Goal: Book appointment/travel/reservation

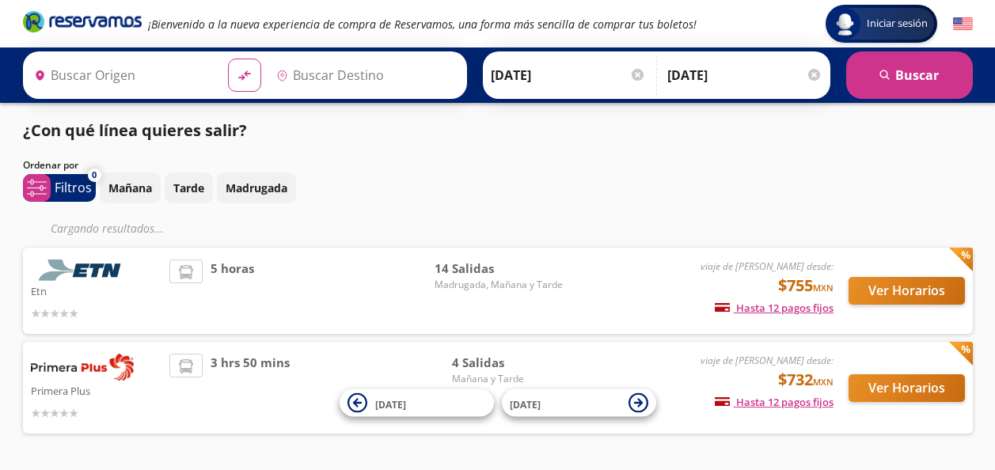
type input "[GEOGRAPHIC_DATA], [GEOGRAPHIC_DATA]"
type input "[DATE][GEOGRAPHIC_DATA][PERSON_NAME], [GEOGRAPHIC_DATA]"
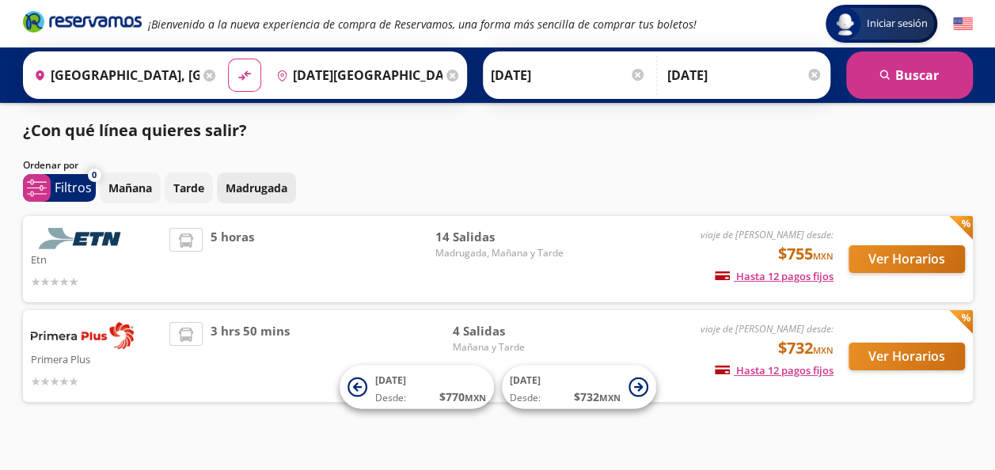
scroll to position [19, 0]
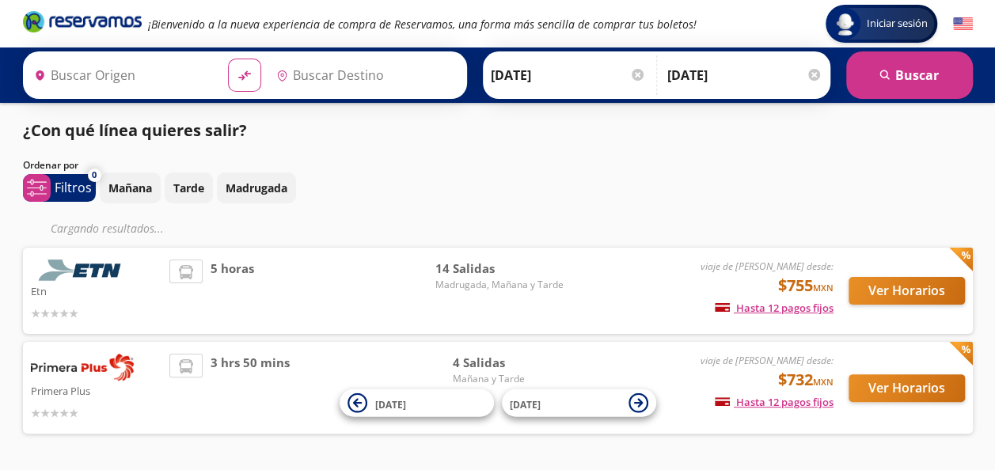
type input "[GEOGRAPHIC_DATA], [GEOGRAPHIC_DATA]"
type input "[DATE][GEOGRAPHIC_DATA][PERSON_NAME], [GEOGRAPHIC_DATA]"
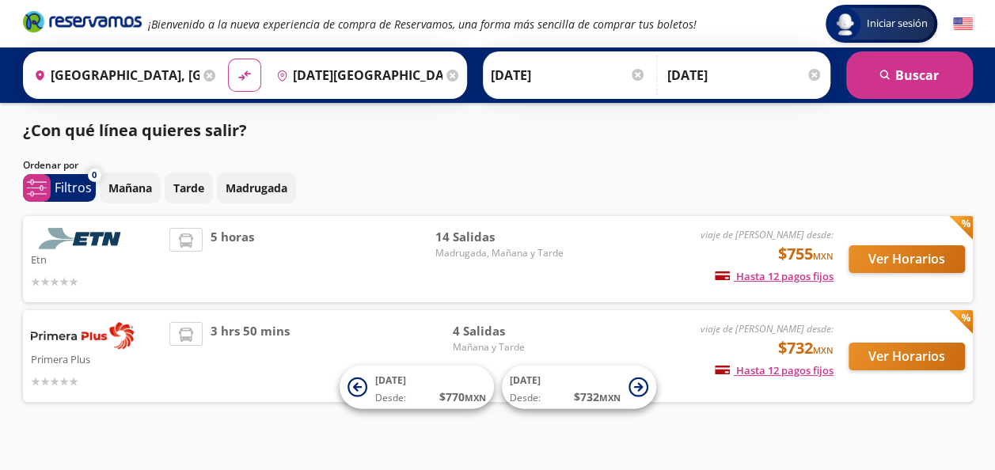
click at [865, 459] on div "Iniciar sesión Iniciar sesión ¡Bienvenido a la nueva experiencia de compra de R…" at bounding box center [497, 244] width 995 height 489
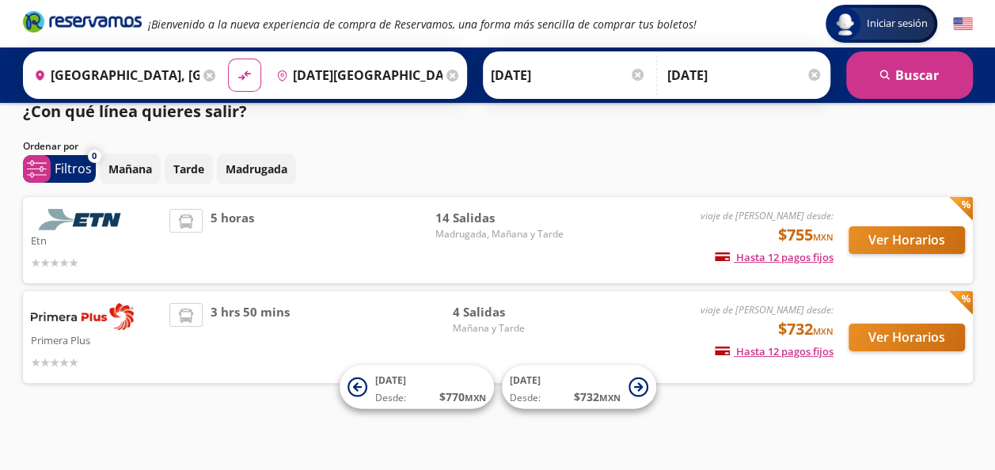
click at [812, 451] on div "Iniciar sesión Iniciar sesión ¡Bienvenido a la nueva experiencia de compra de R…" at bounding box center [497, 225] width 995 height 489
click at [450, 247] on div "14 [PERSON_NAME], [DATE] y Tarde" at bounding box center [499, 240] width 128 height 63
click at [451, 225] on span "14 Salidas" at bounding box center [499, 218] width 128 height 18
click at [110, 219] on img at bounding box center [82, 219] width 103 height 21
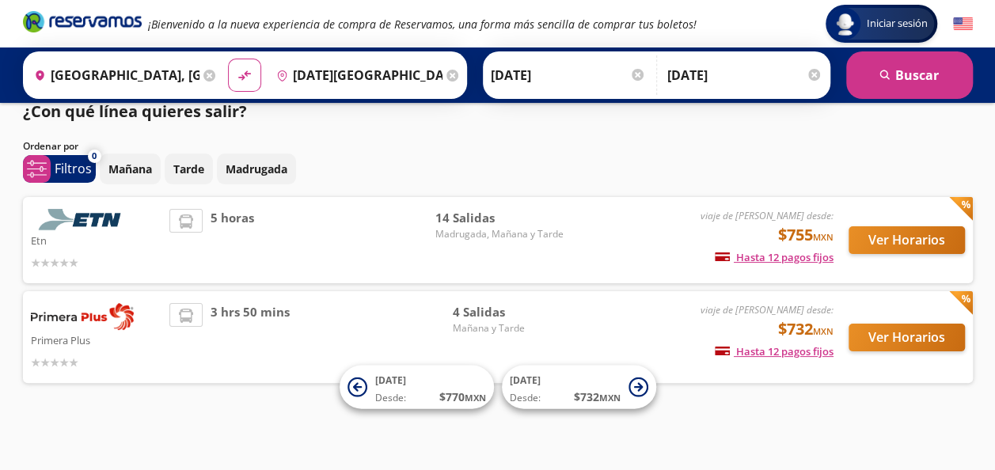
click at [110, 219] on img at bounding box center [82, 219] width 103 height 21
